Goal: Information Seeking & Learning: Understand process/instructions

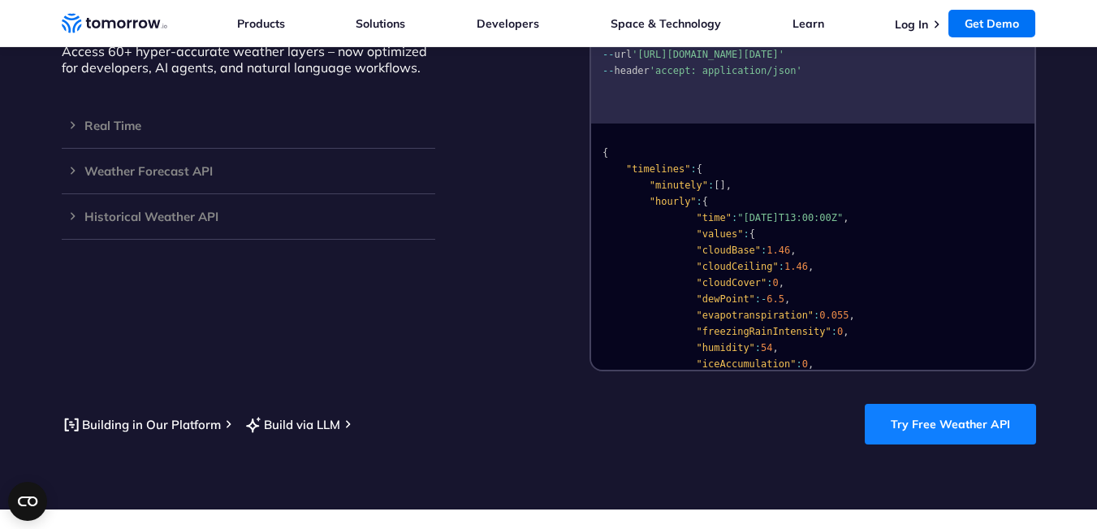
click at [967, 408] on link "Try Free Weather API" at bounding box center [950, 424] width 171 height 41
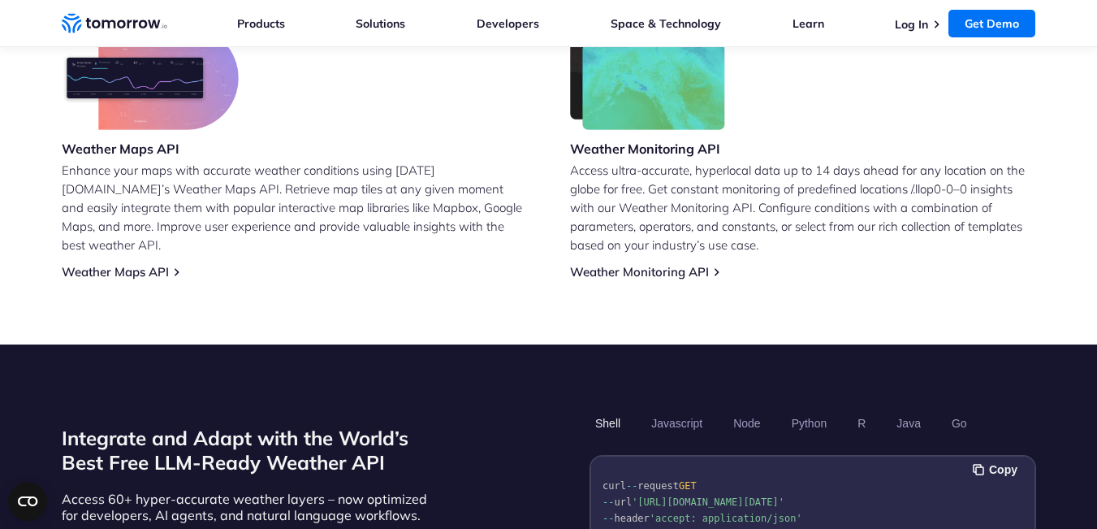
scroll to position [1057, 0]
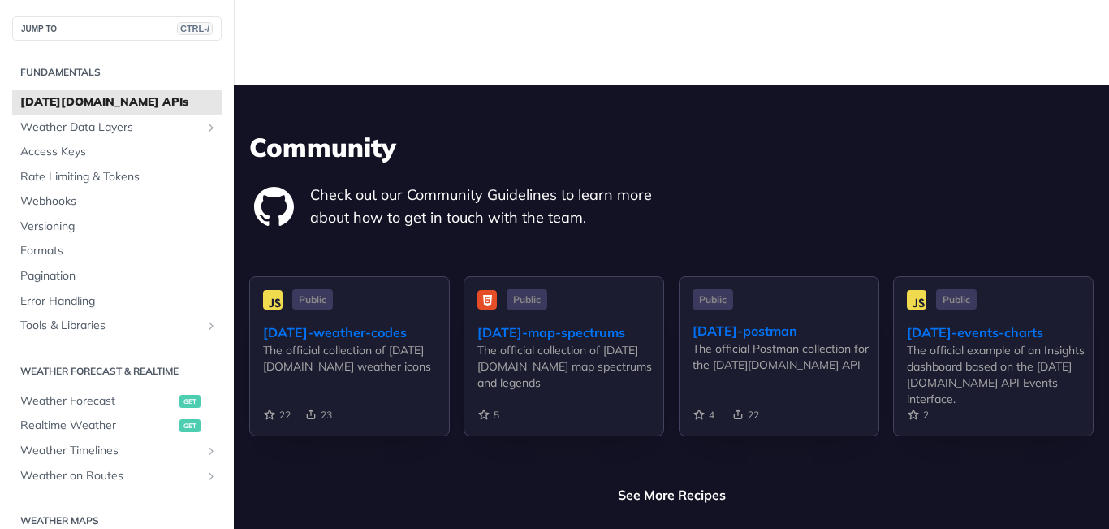
scroll to position [3738, 0]
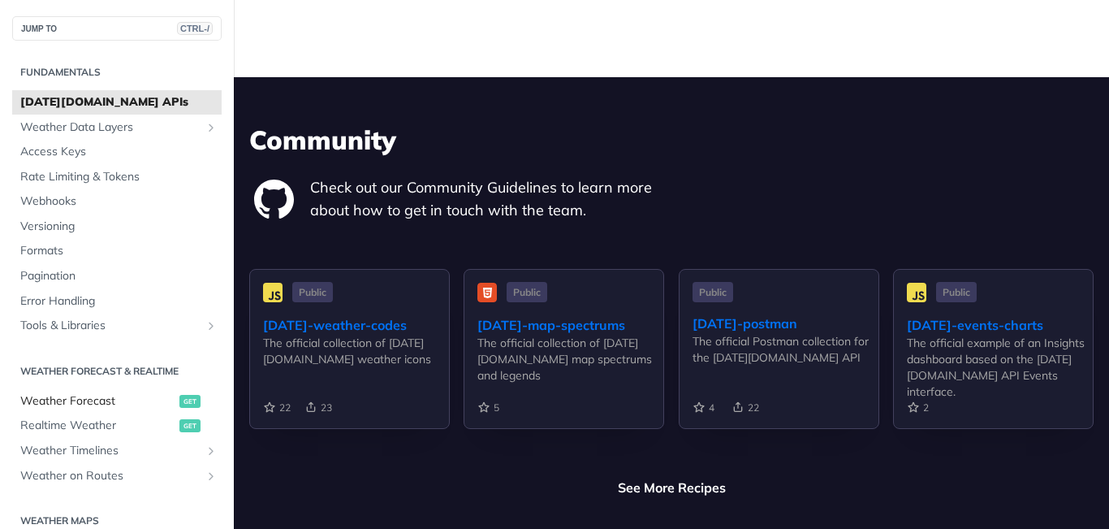
click at [116, 405] on span "Weather Forecast" at bounding box center [97, 401] width 155 height 16
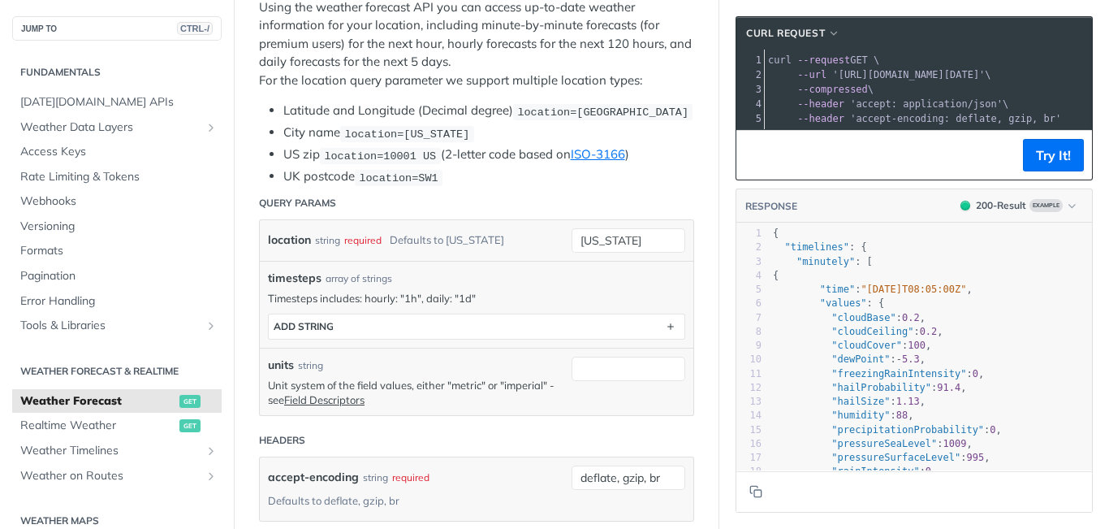
scroll to position [247, 0]
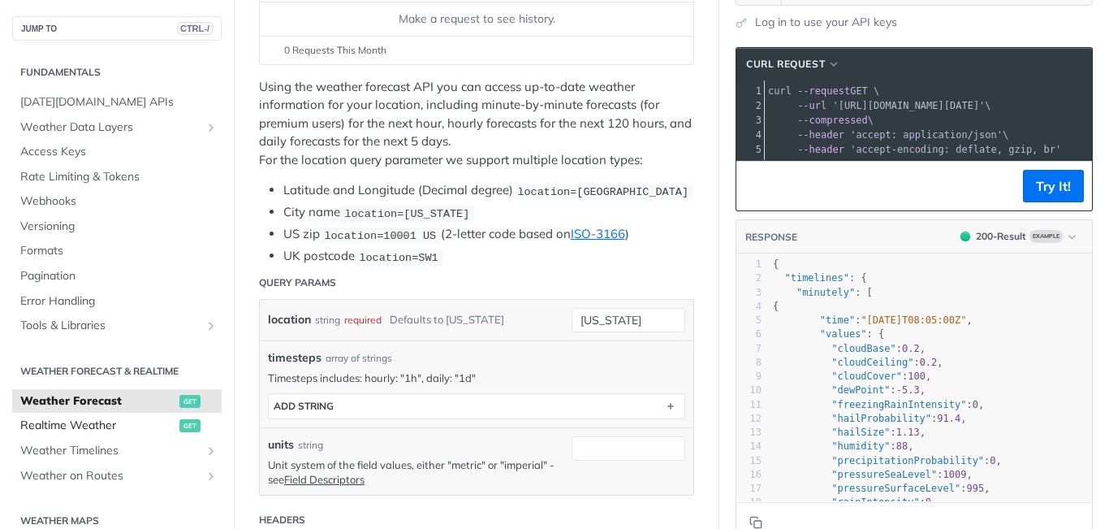
click at [108, 434] on link "Realtime Weather get" at bounding box center [116, 425] width 209 height 24
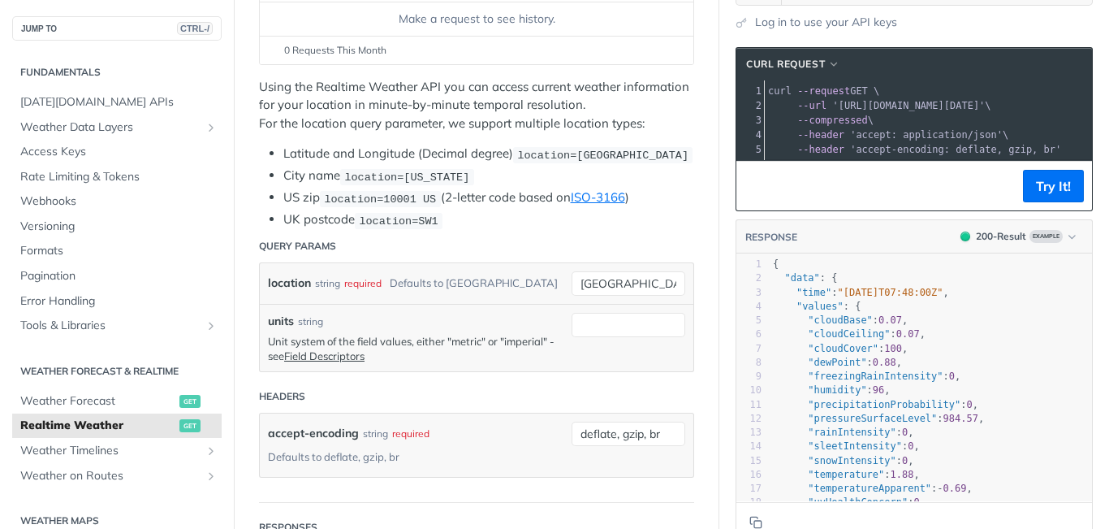
scroll to position [247, 0]
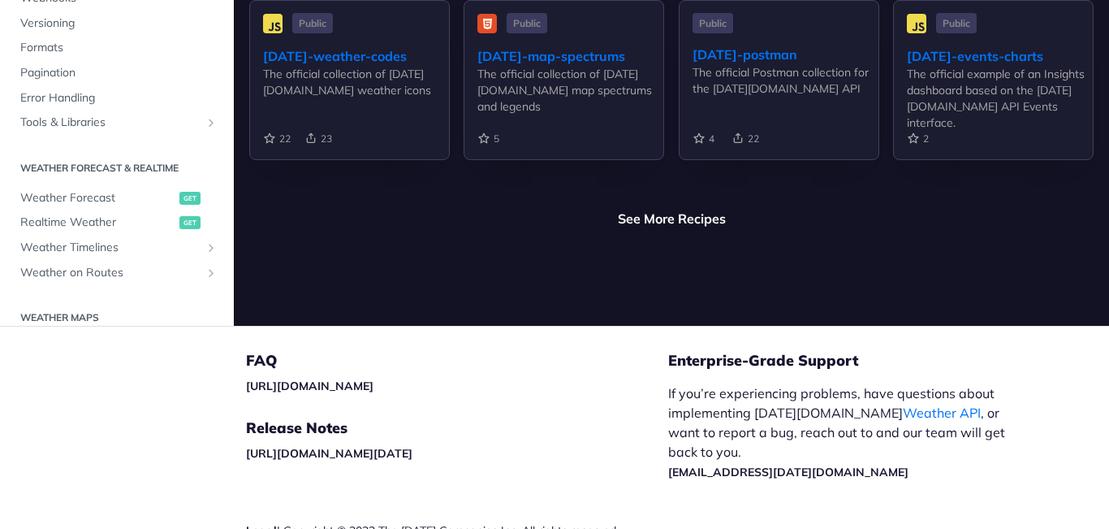
scroll to position [4061, 0]
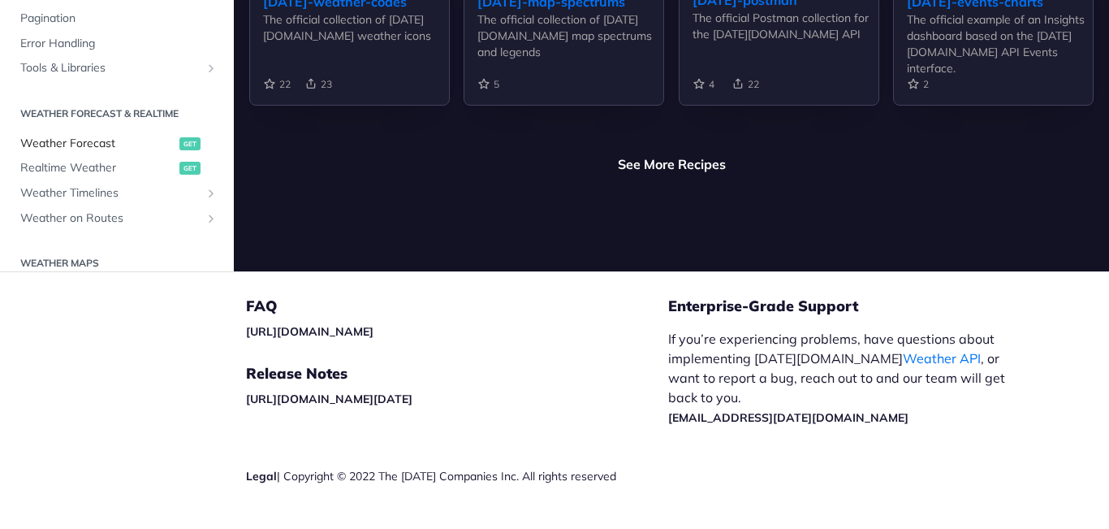
click at [47, 136] on span "Weather Forecast" at bounding box center [97, 144] width 155 height 16
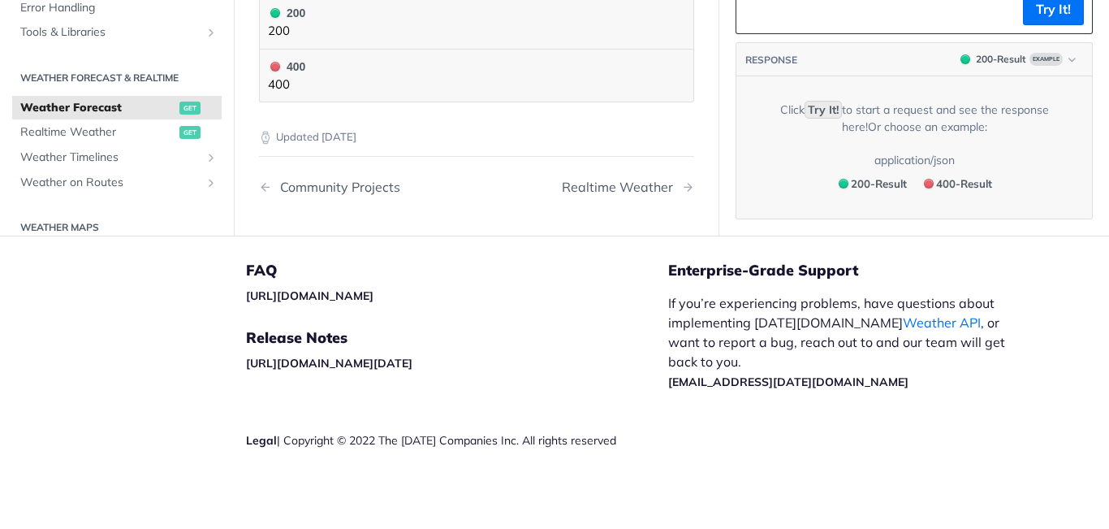
scroll to position [1919, 0]
